Goal: Task Accomplishment & Management: Use online tool/utility

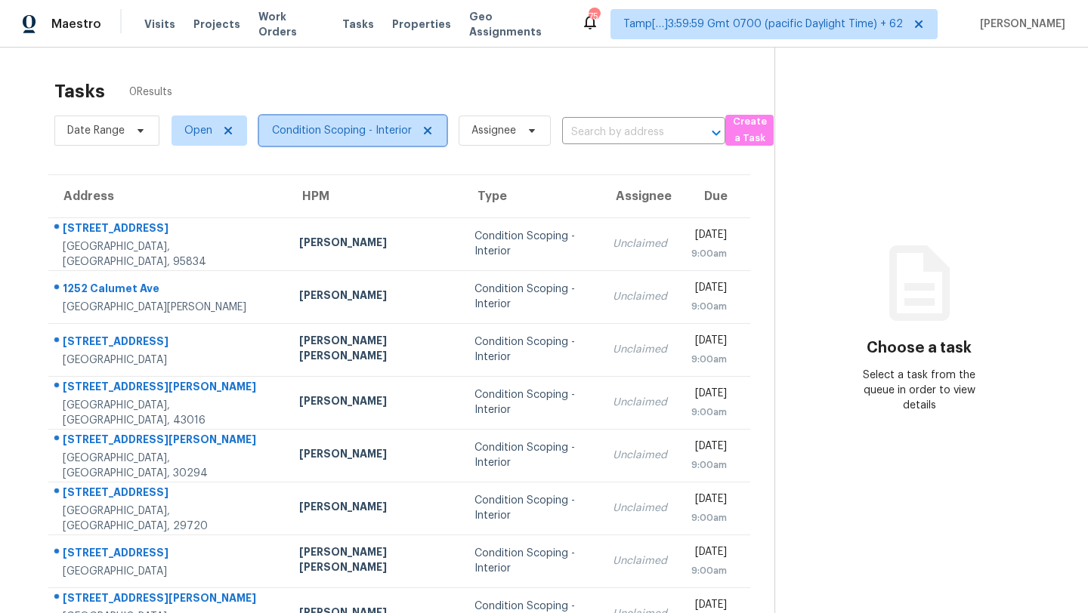
click at [323, 131] on span "Condition Scoping - Interior" at bounding box center [342, 130] width 140 height 15
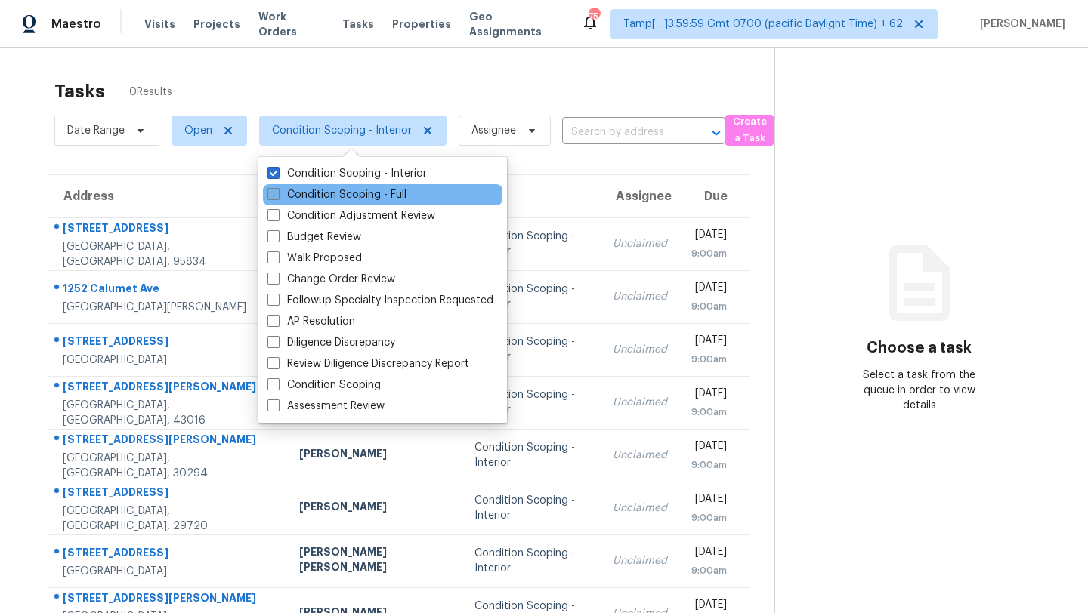
click at [326, 190] on label "Condition Scoping - Full" at bounding box center [336, 194] width 139 height 15
click at [277, 190] on input "Condition Scoping - Full" at bounding box center [272, 192] width 10 height 10
checkbox input "true"
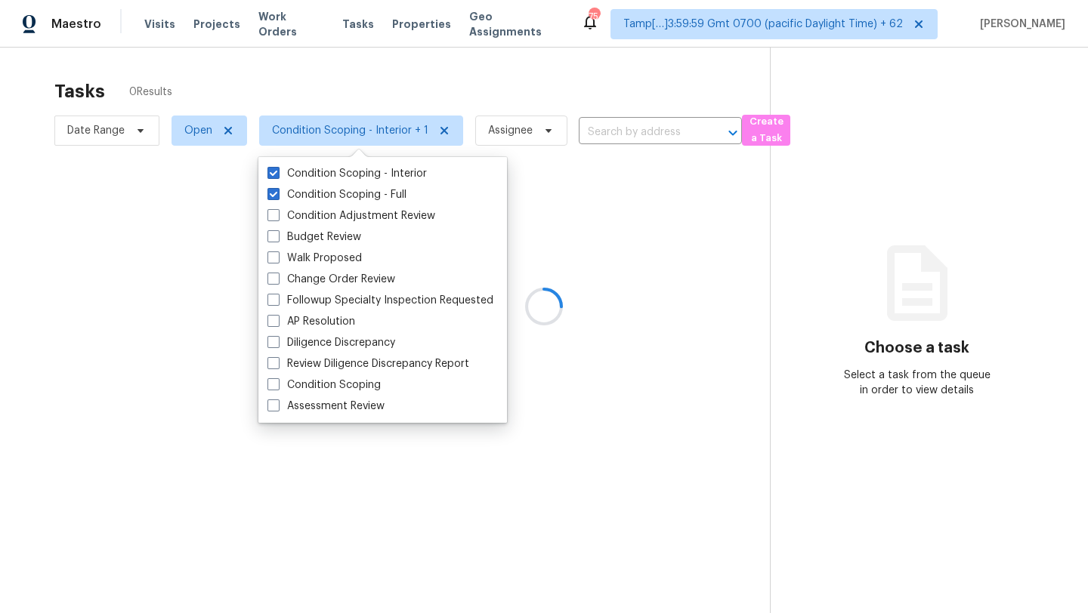
click at [360, 91] on div at bounding box center [544, 306] width 1088 height 613
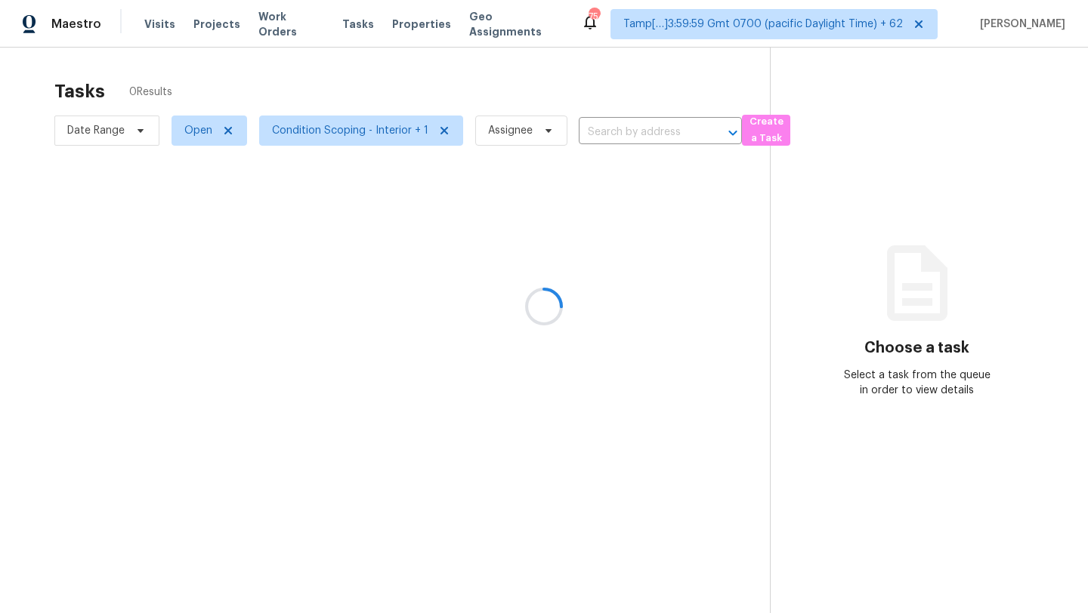
click at [360, 89] on div at bounding box center [544, 306] width 1088 height 613
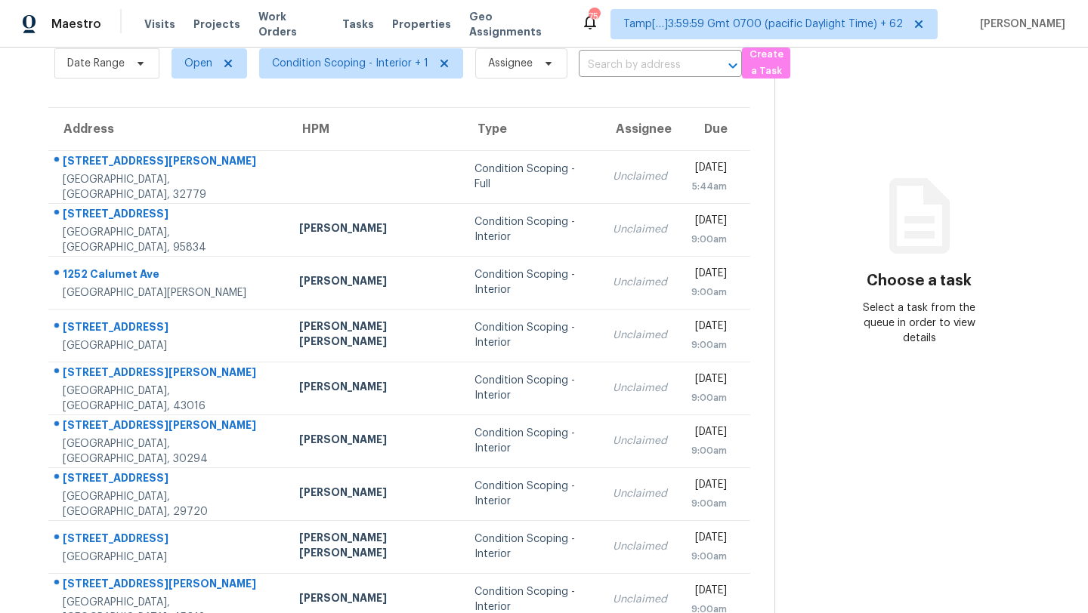
scroll to position [145, 0]
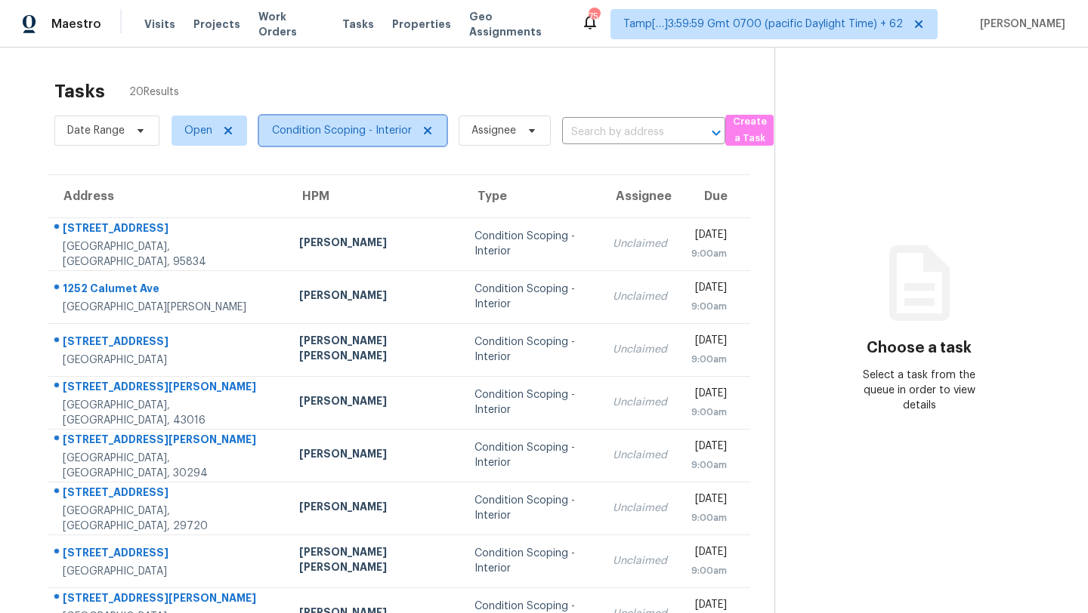
click at [313, 129] on span "Condition Scoping - Interior" at bounding box center [342, 130] width 140 height 15
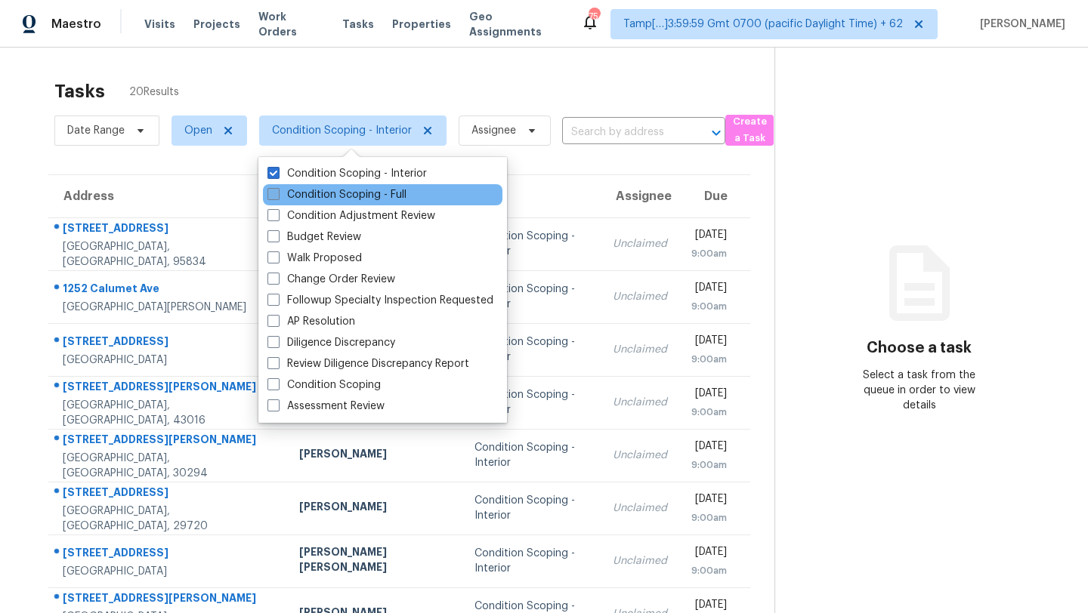
click at [320, 202] on label "Condition Scoping - Full" at bounding box center [336, 194] width 139 height 15
click at [277, 197] on input "Condition Scoping - Full" at bounding box center [272, 192] width 10 height 10
checkbox input "true"
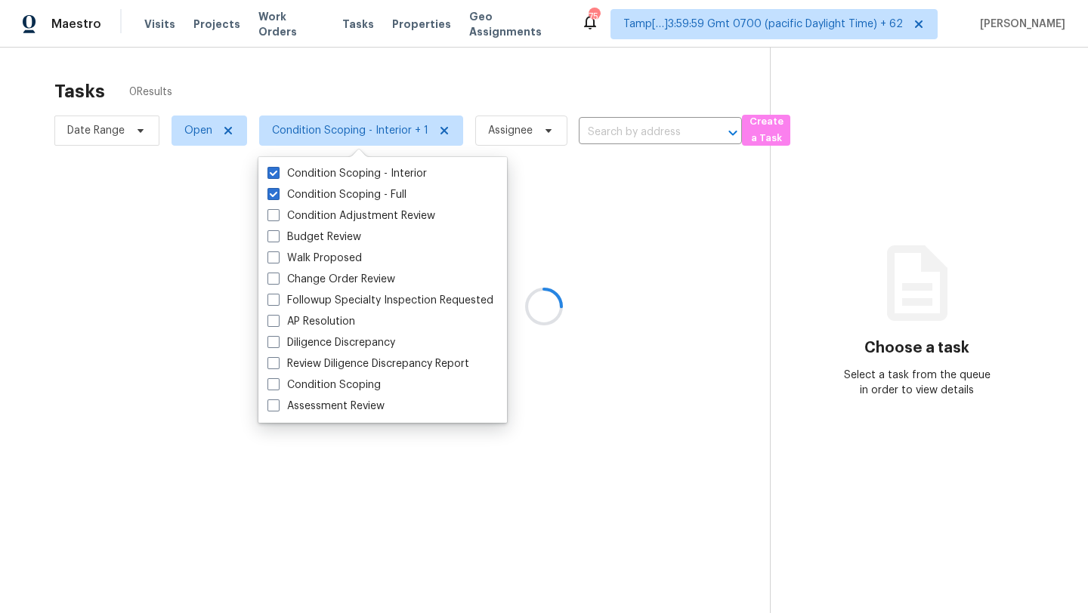
click at [390, 51] on div at bounding box center [544, 306] width 1088 height 613
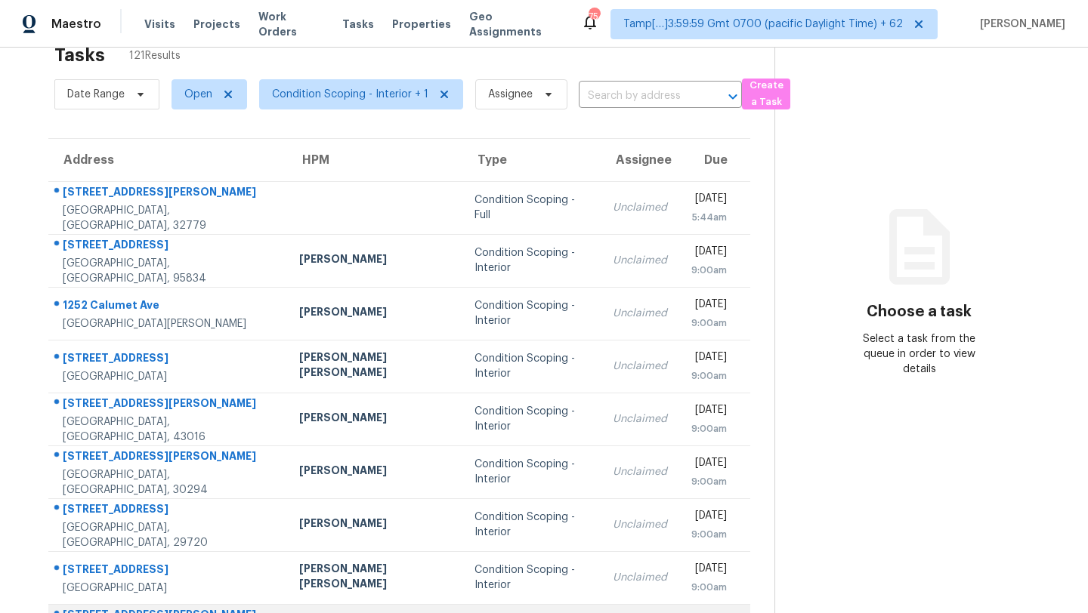
scroll to position [173, 0]
